Goal: Task Accomplishment & Management: Manage account settings

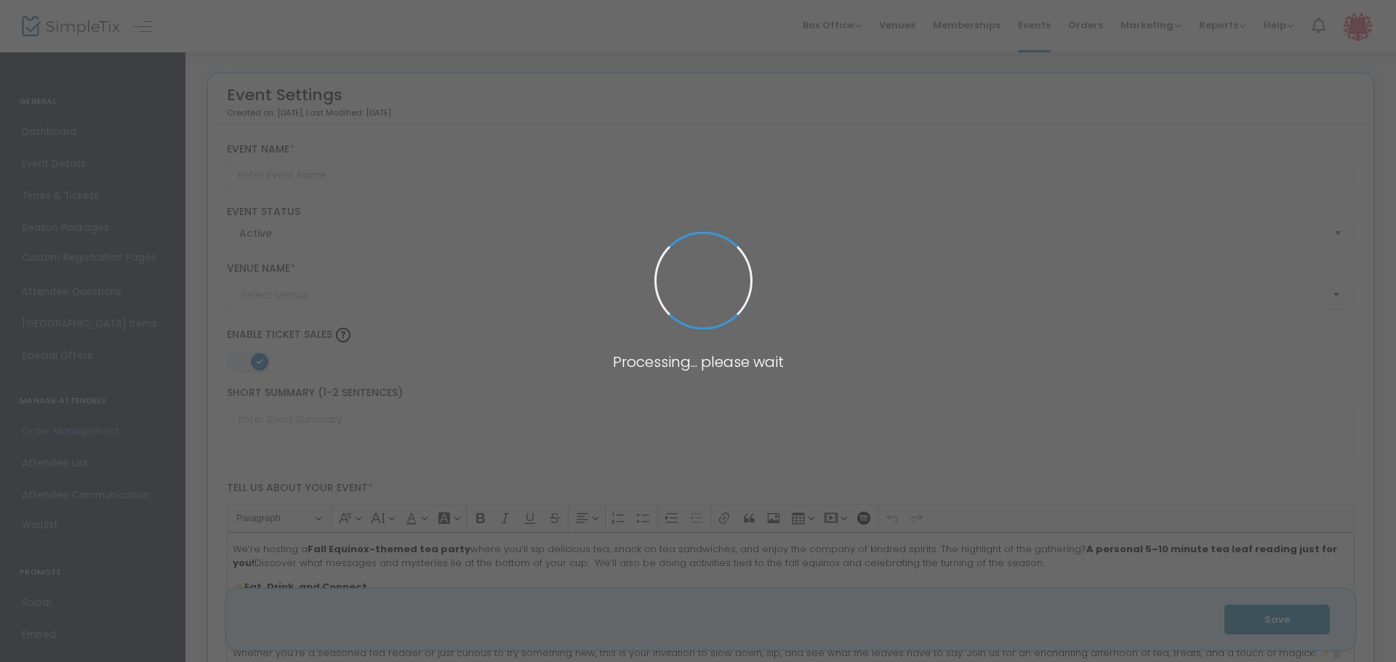
type input "Fall Equinox Tea Leaf Reading Party"
type textarea "We’re hosting a Fall Equinox-themed tea party where you’ll sip delicious tea, s…"
type input "Register Now"
type input "The Healing Shoppe (Non Reserved Seat Venue)"
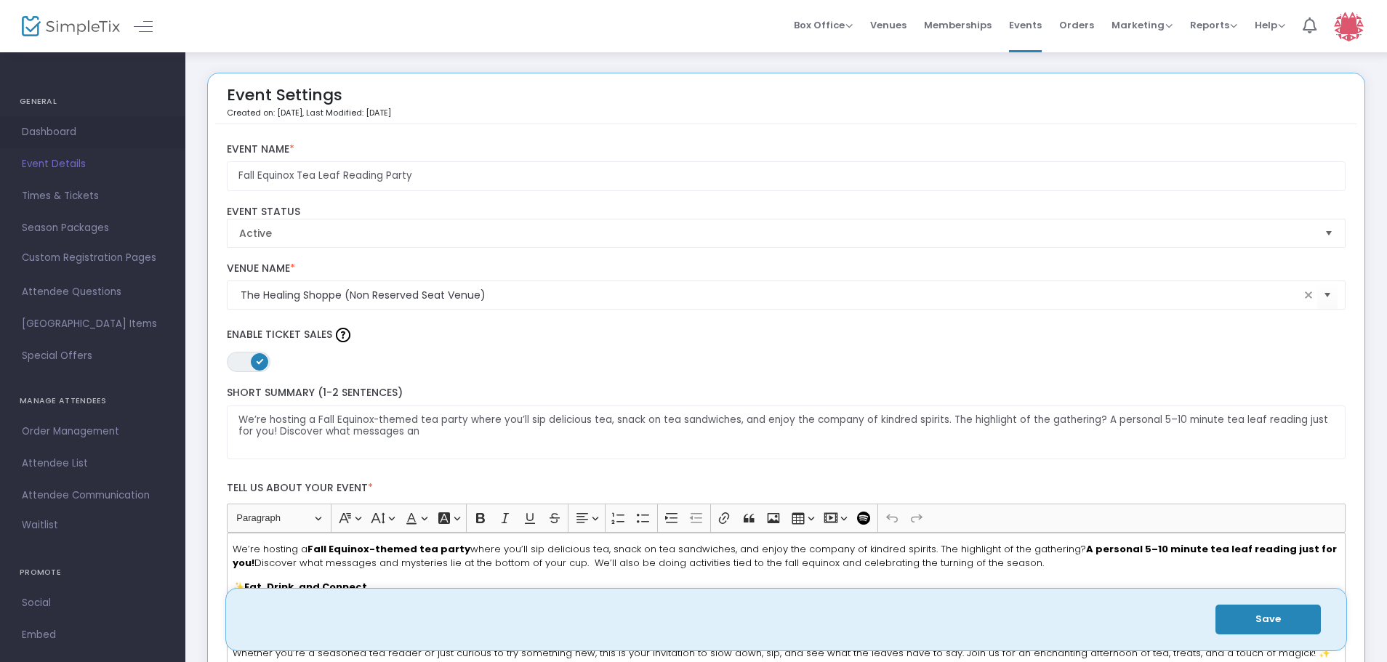
click at [67, 129] on span "Dashboard" at bounding box center [93, 132] width 142 height 19
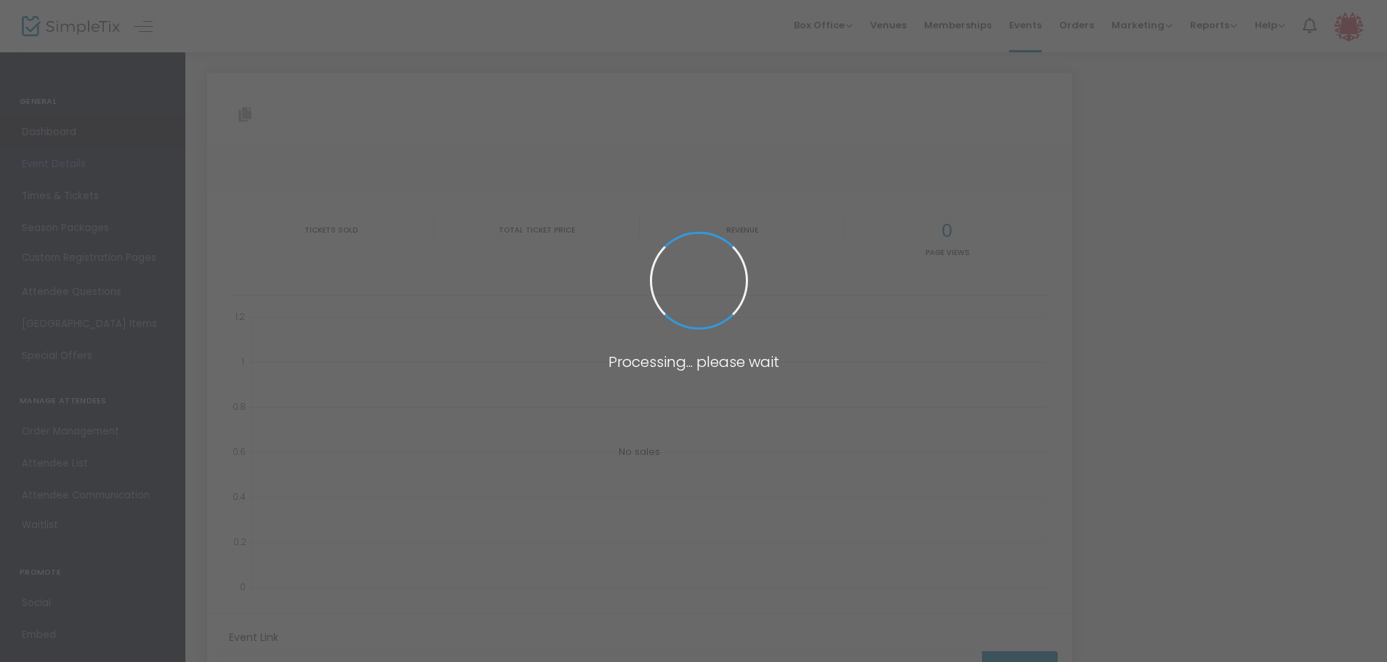
type input "[URL][DOMAIN_NAME]"
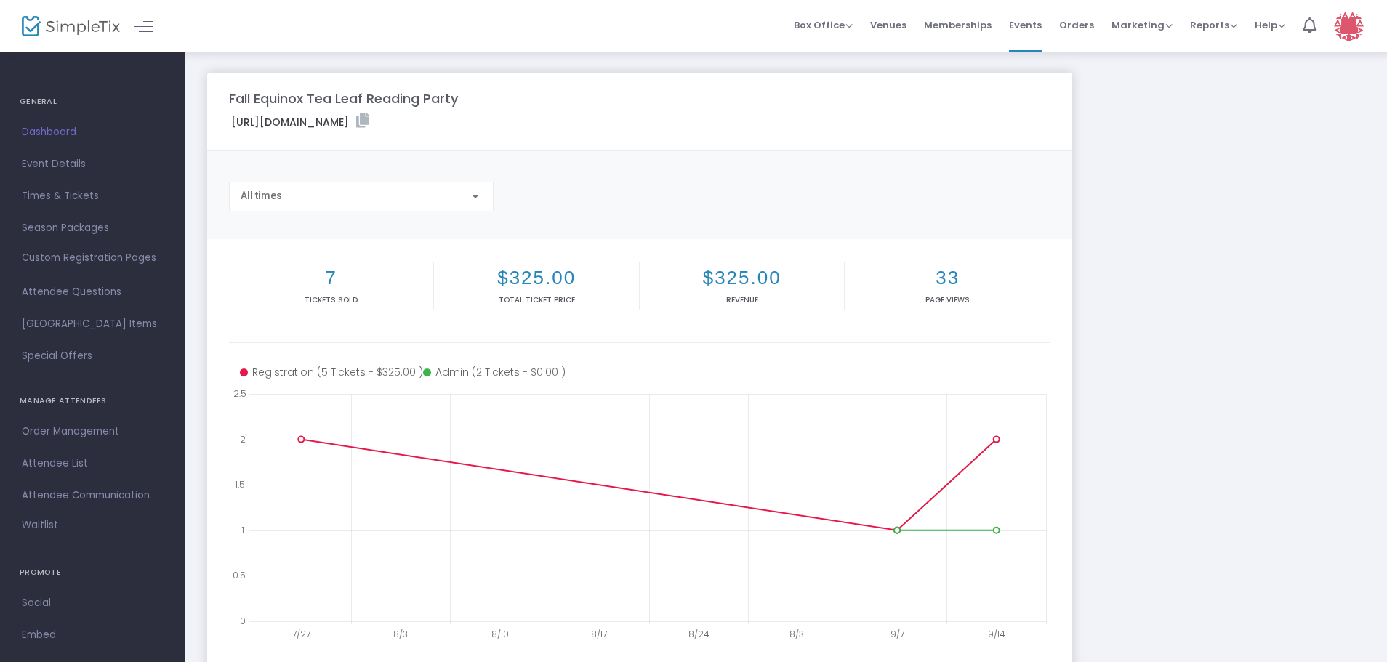
click at [27, 25] on img at bounding box center [71, 26] width 98 height 21
